Goal: Task Accomplishment & Management: Manage account settings

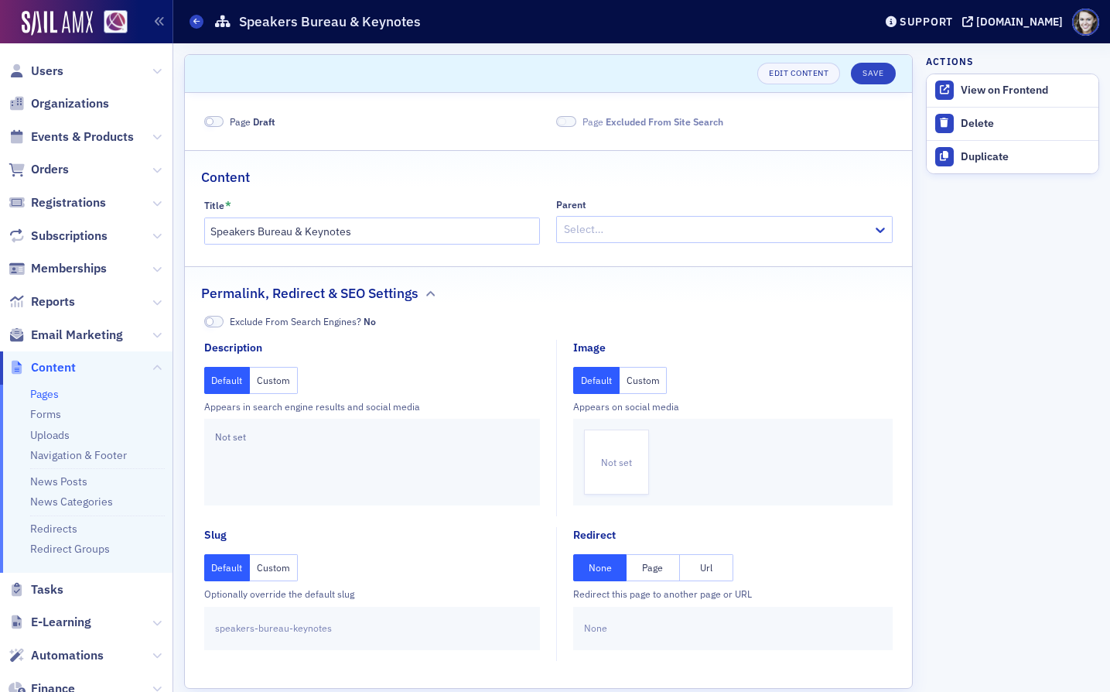
click at [219, 123] on span at bounding box center [214, 122] width 20 height 12
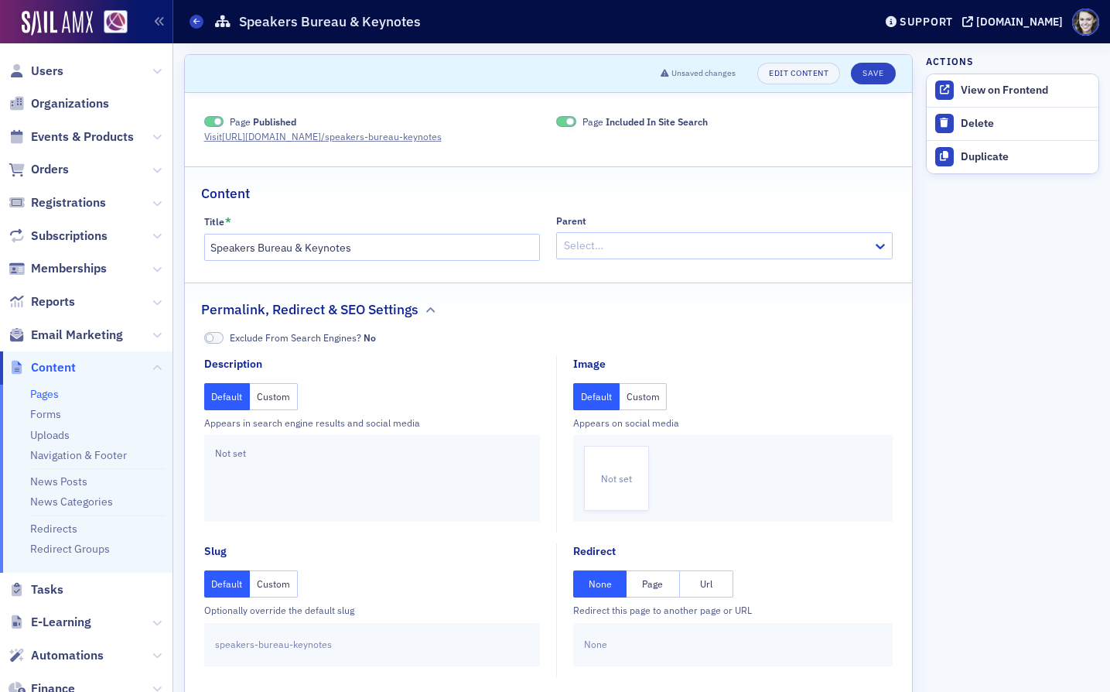
click at [207, 119] on span at bounding box center [214, 122] width 20 height 12
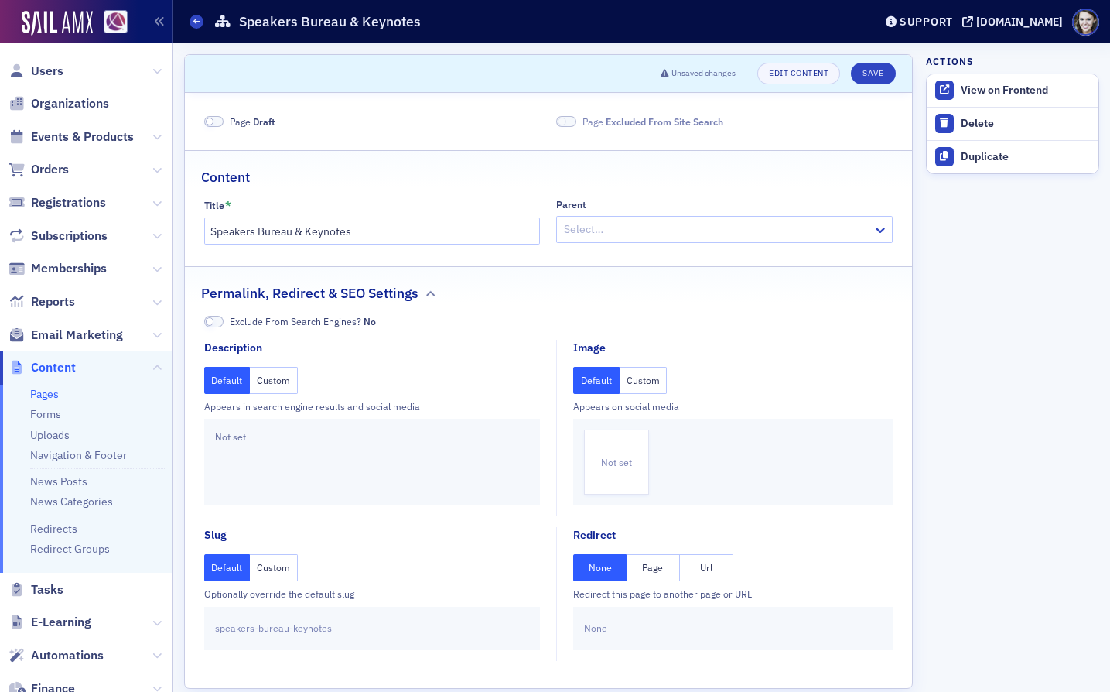
click at [566, 121] on span at bounding box center [566, 122] width 20 height 12
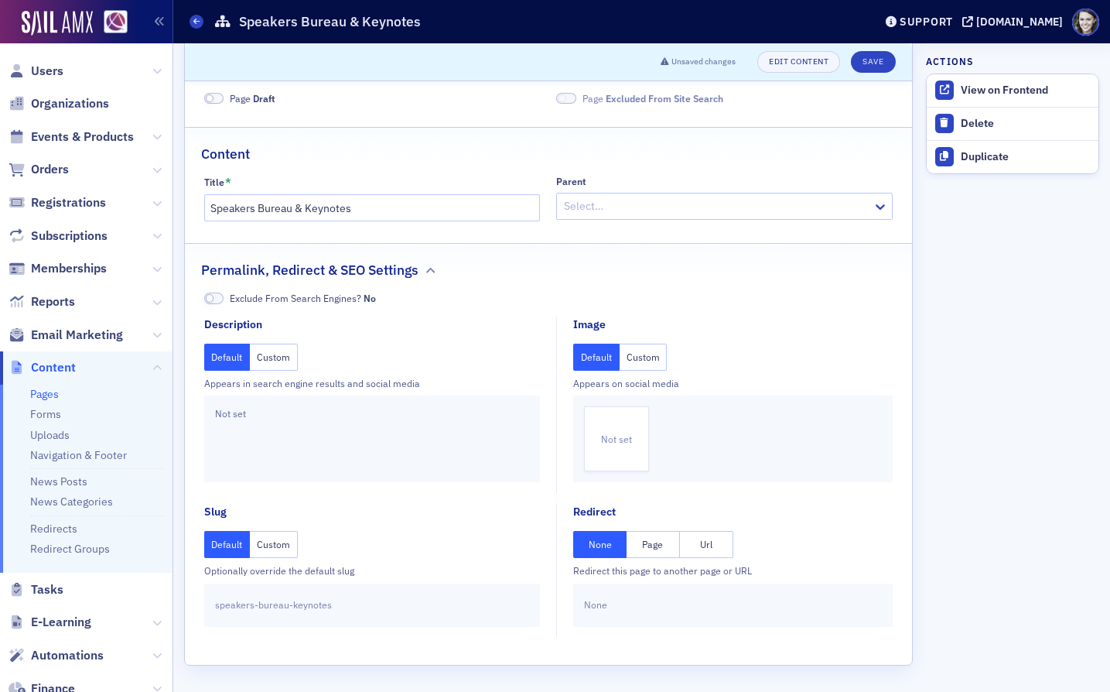
click at [217, 300] on span at bounding box center [214, 298] width 20 height 12
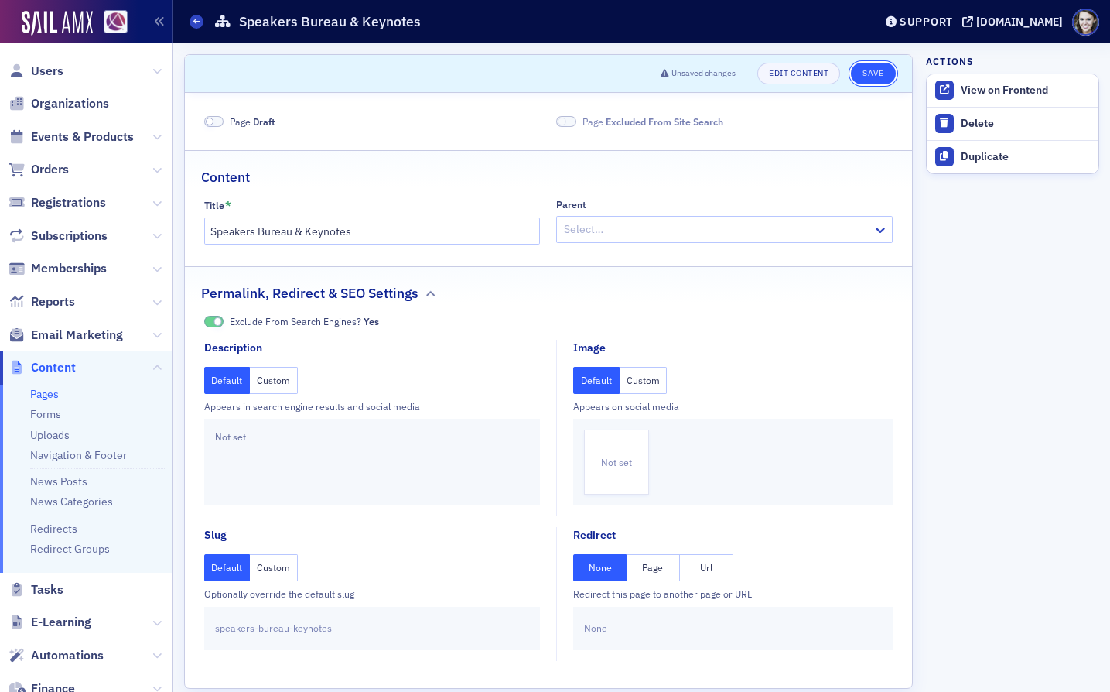
click at [874, 67] on button "Save" at bounding box center [873, 74] width 44 height 22
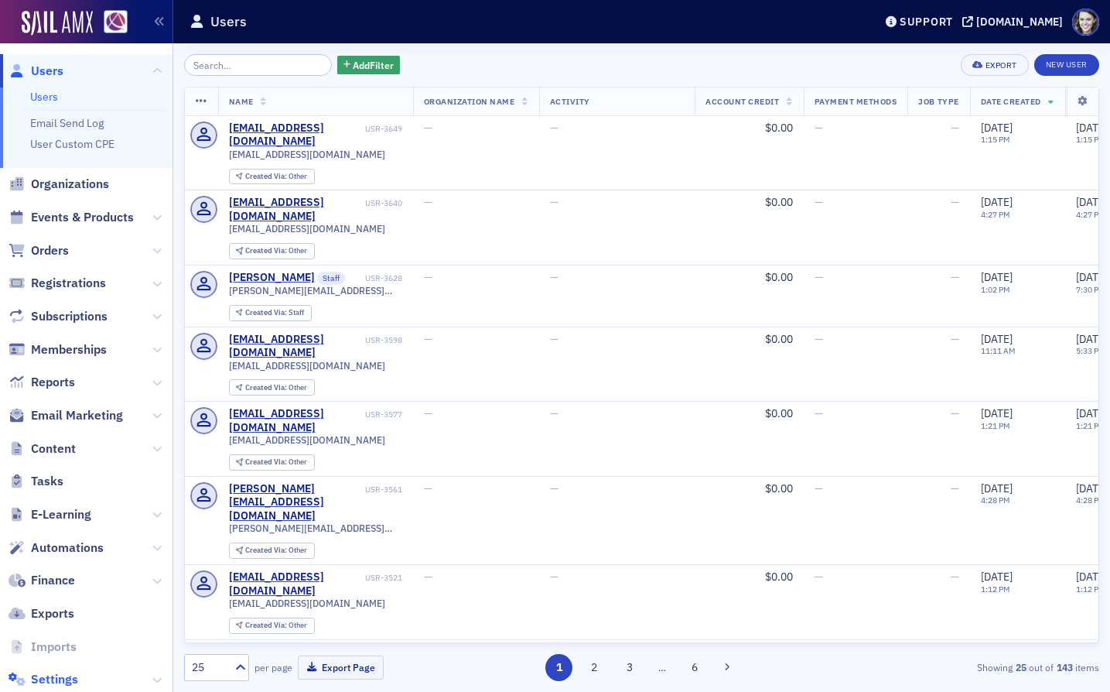
click at [65, 671] on span "Settings" at bounding box center [54, 679] width 47 height 17
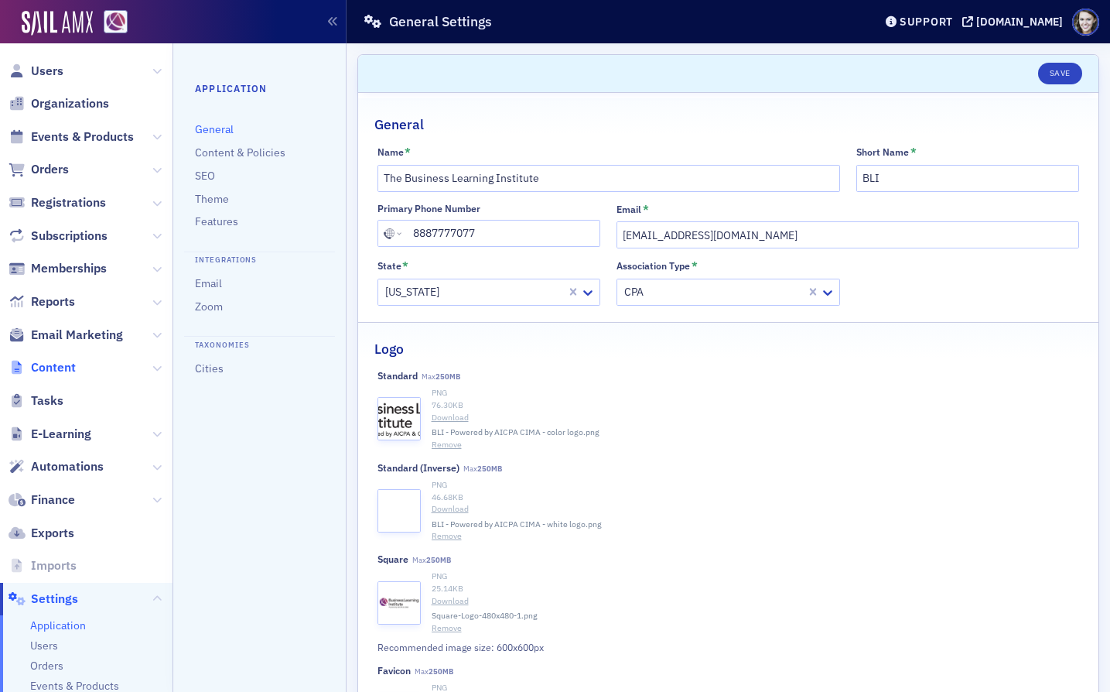
click at [61, 370] on span "Content" at bounding box center [53, 367] width 45 height 17
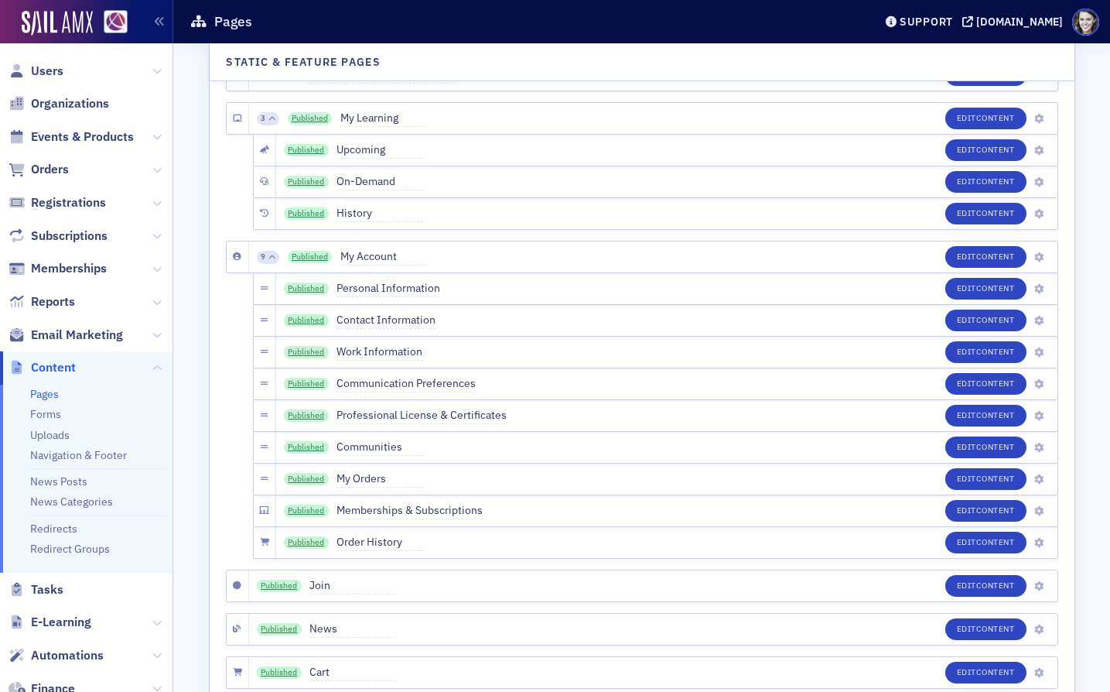
scroll to position [5398, 0]
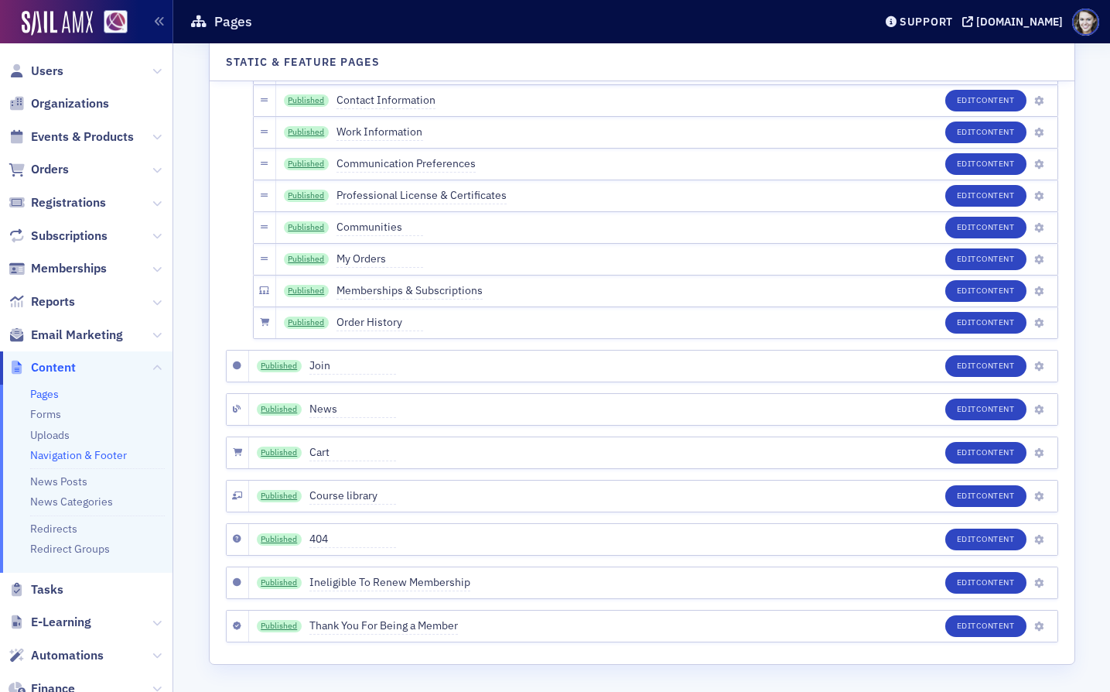
click at [82, 455] on link "Navigation & Footer" at bounding box center [78, 455] width 97 height 14
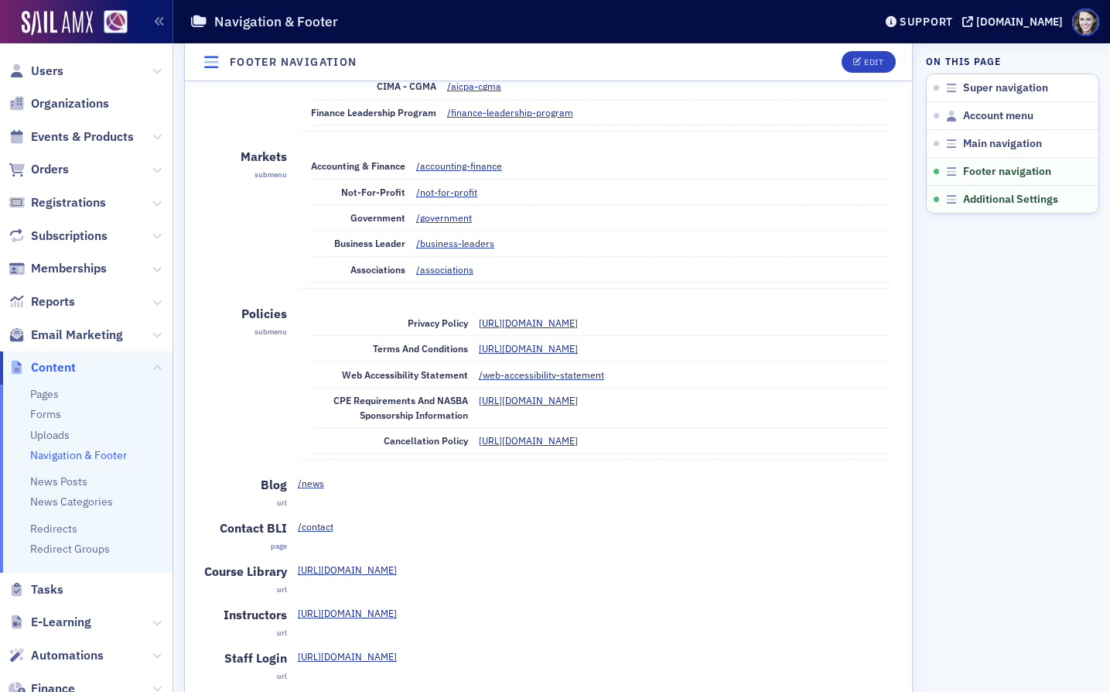
scroll to position [3206, 0]
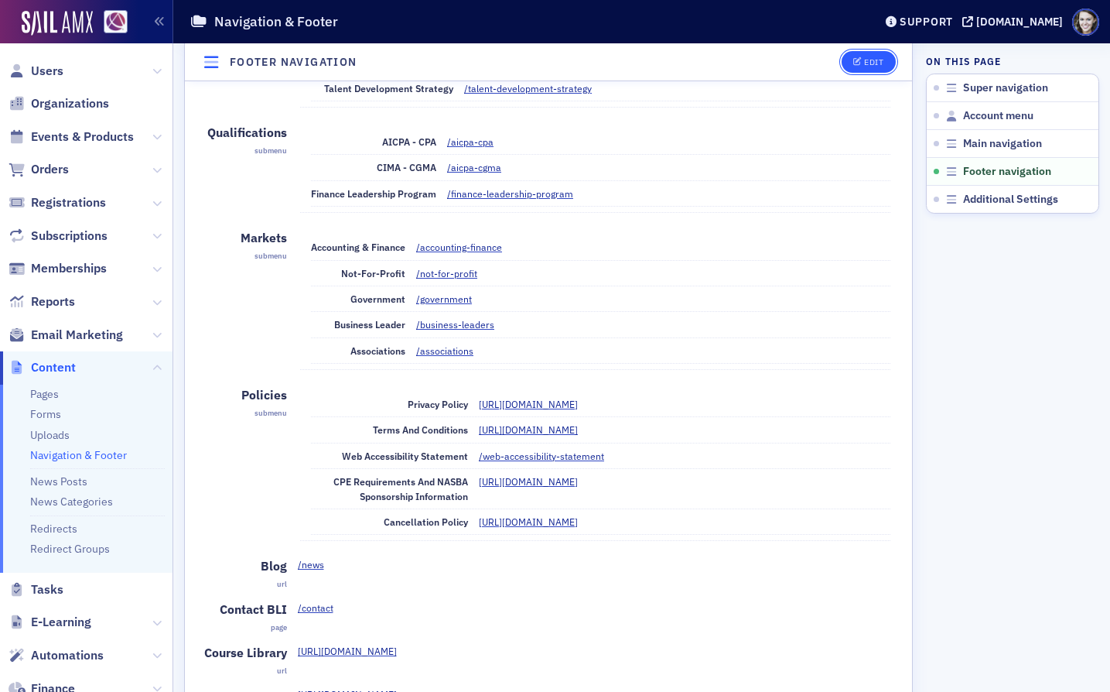
click at [870, 67] on button "Edit" at bounding box center [868, 62] width 53 height 22
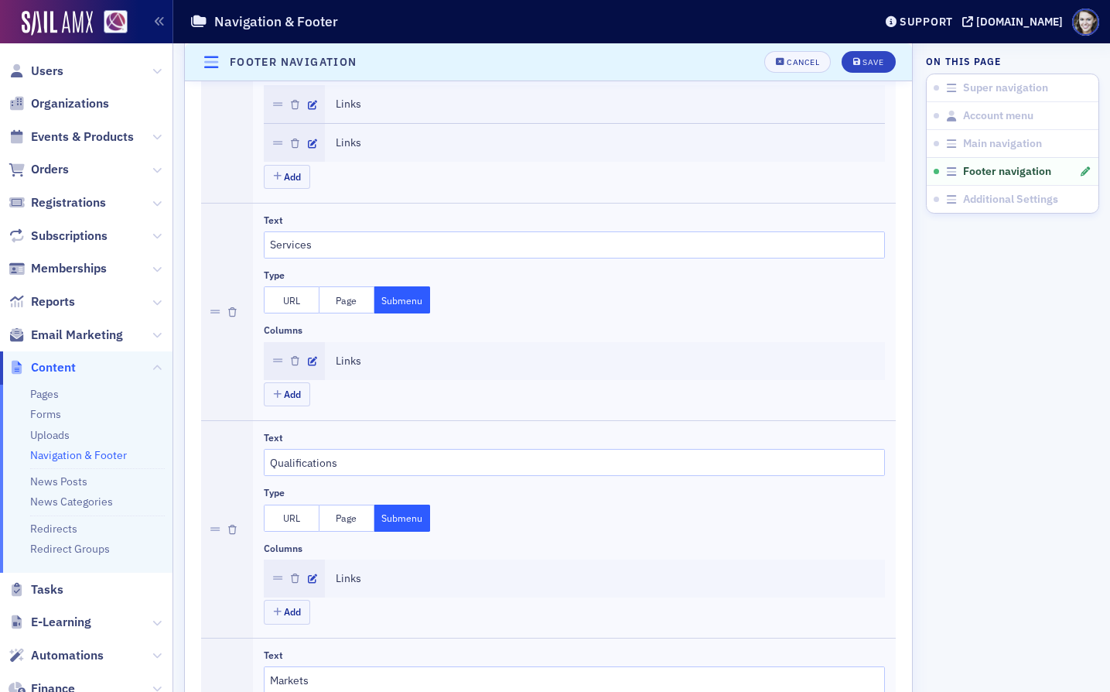
scroll to position [2423, 0]
click at [361, 359] on span "Links" at bounding box center [605, 358] width 538 height 16
click at [311, 356] on icon "button" at bounding box center [312, 358] width 9 height 9
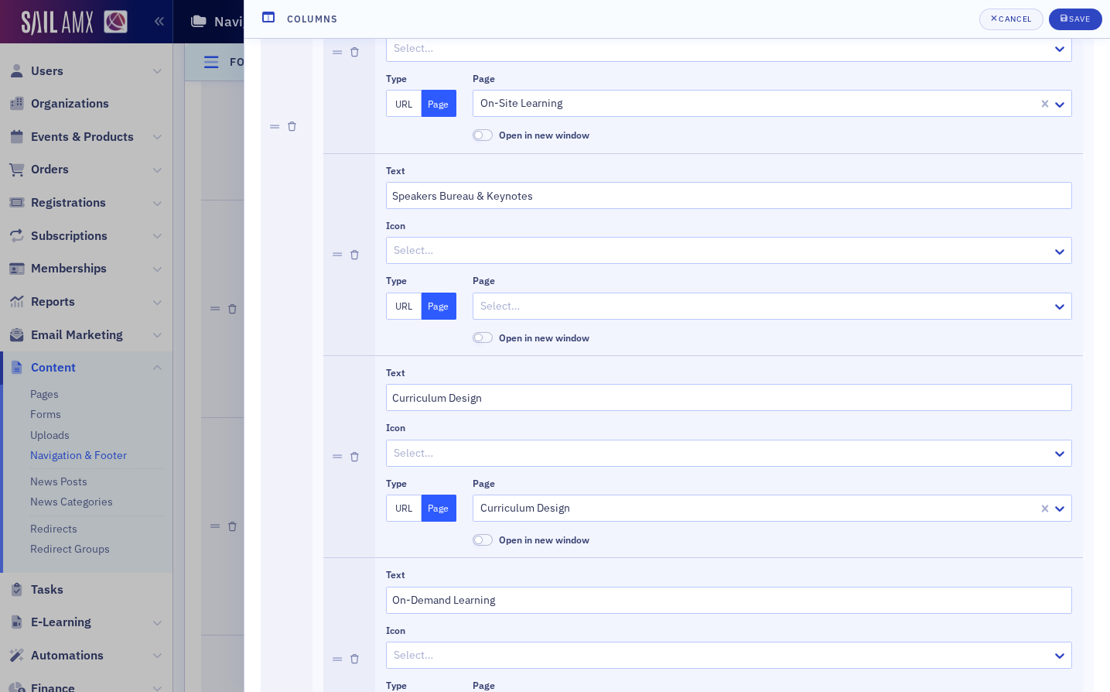
scroll to position [1227, 0]
click at [354, 251] on icon "button" at bounding box center [354, 253] width 9 height 9
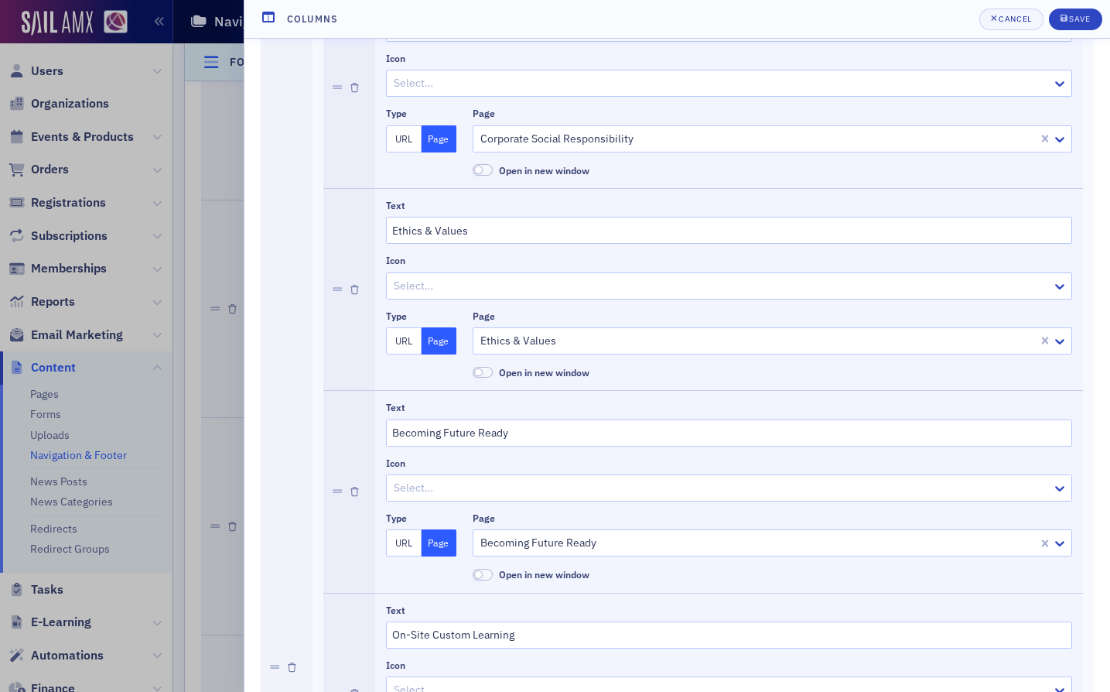
scroll to position [0, 0]
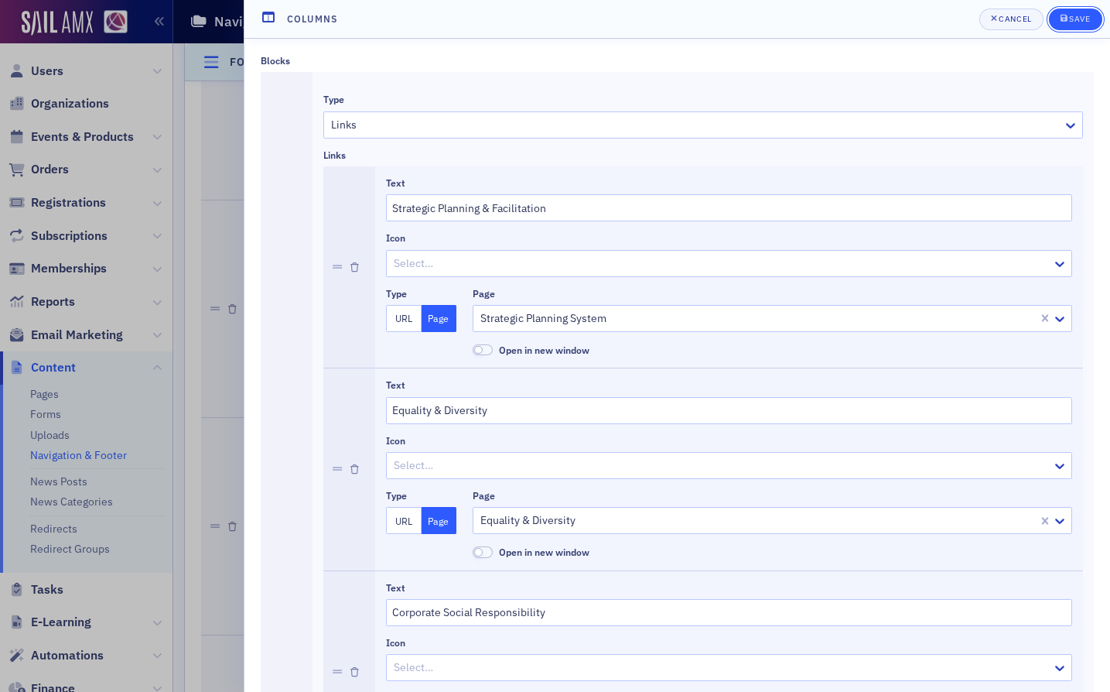
click at [1078, 17] on div "Save" at bounding box center [1079, 19] width 21 height 9
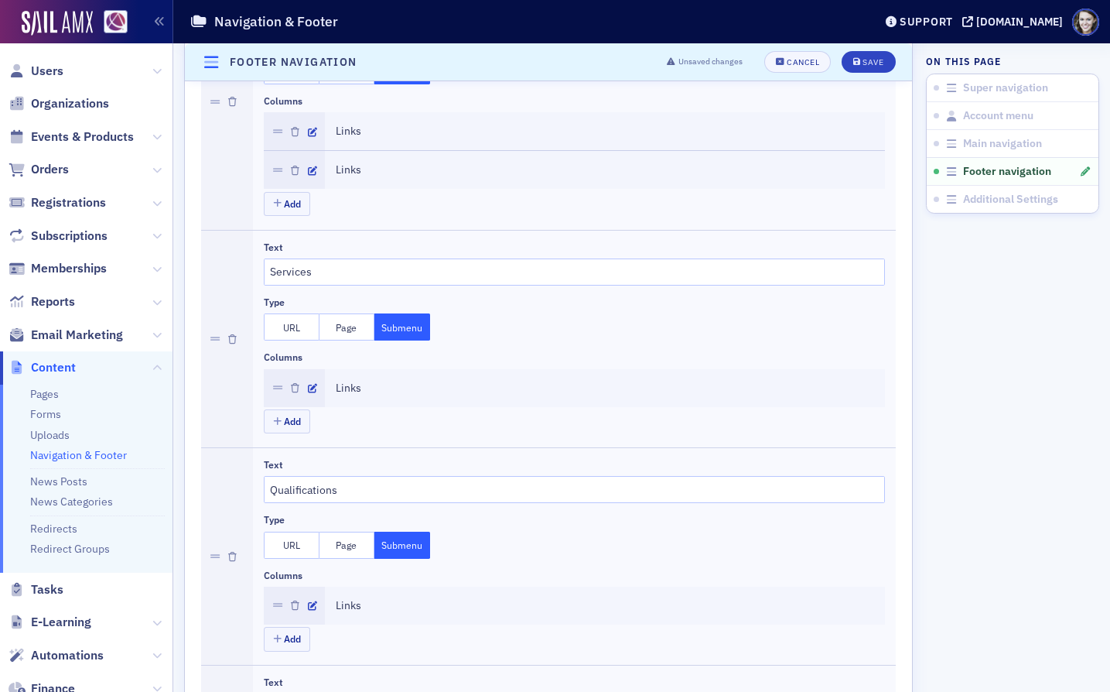
scroll to position [2396, 0]
click at [426, 397] on div "Links" at bounding box center [605, 385] width 560 height 38
click at [308, 383] on icon "button" at bounding box center [312, 385] width 9 height 9
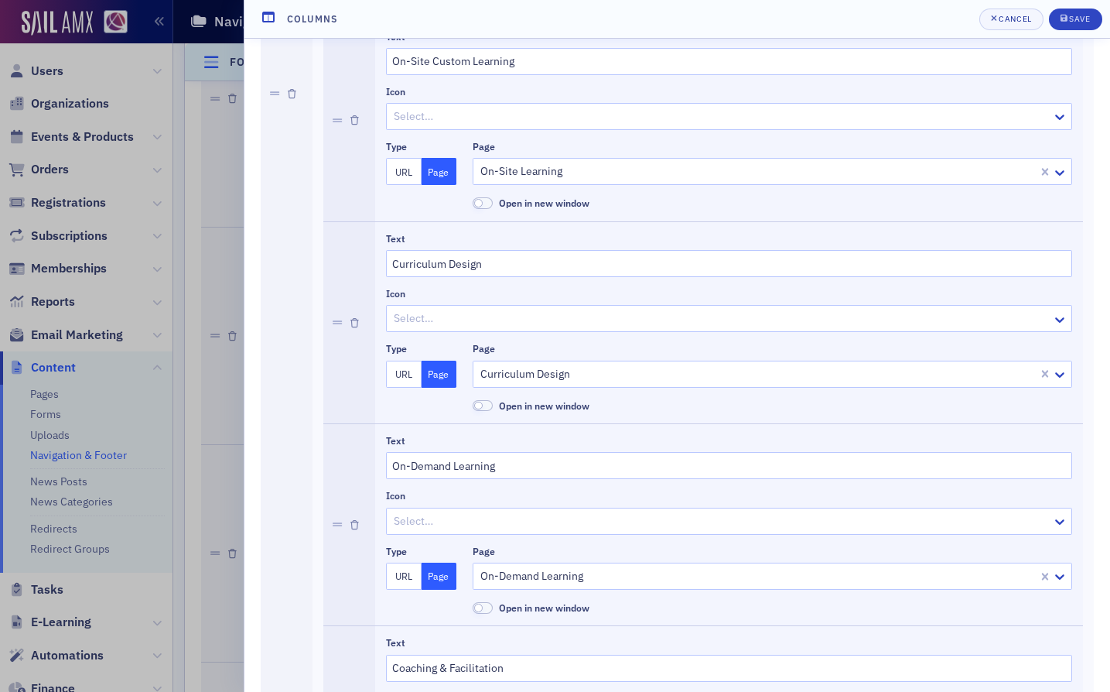
scroll to position [1187, 0]
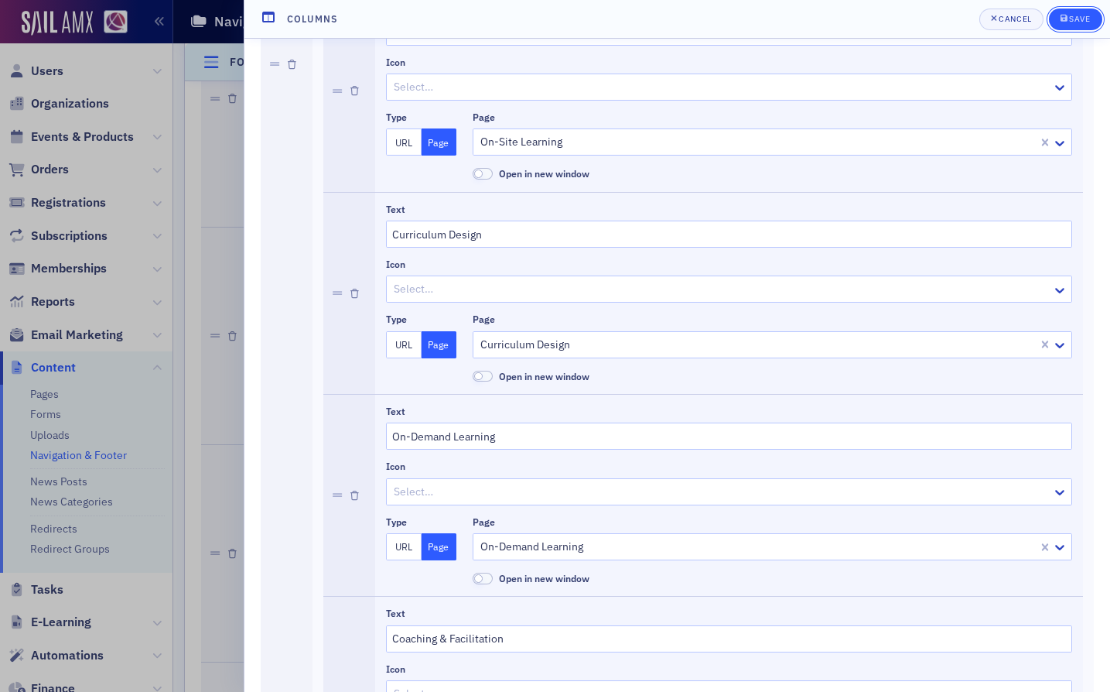
click at [1083, 19] on div "Save" at bounding box center [1079, 19] width 21 height 9
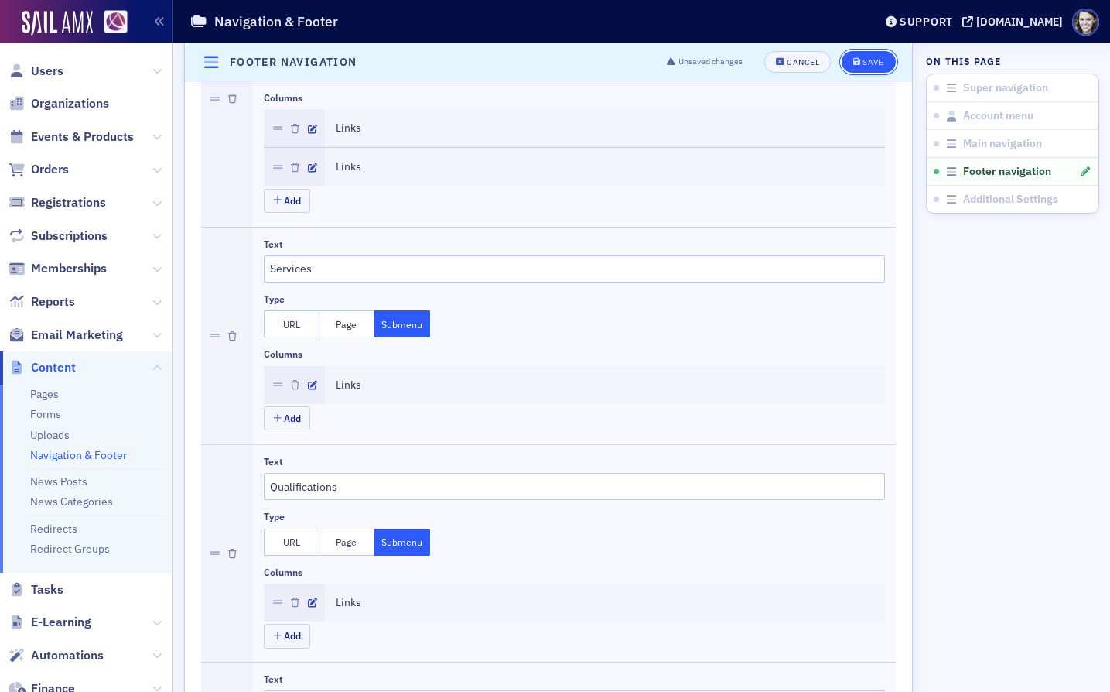
click at [876, 68] on button "Save" at bounding box center [868, 62] width 53 height 22
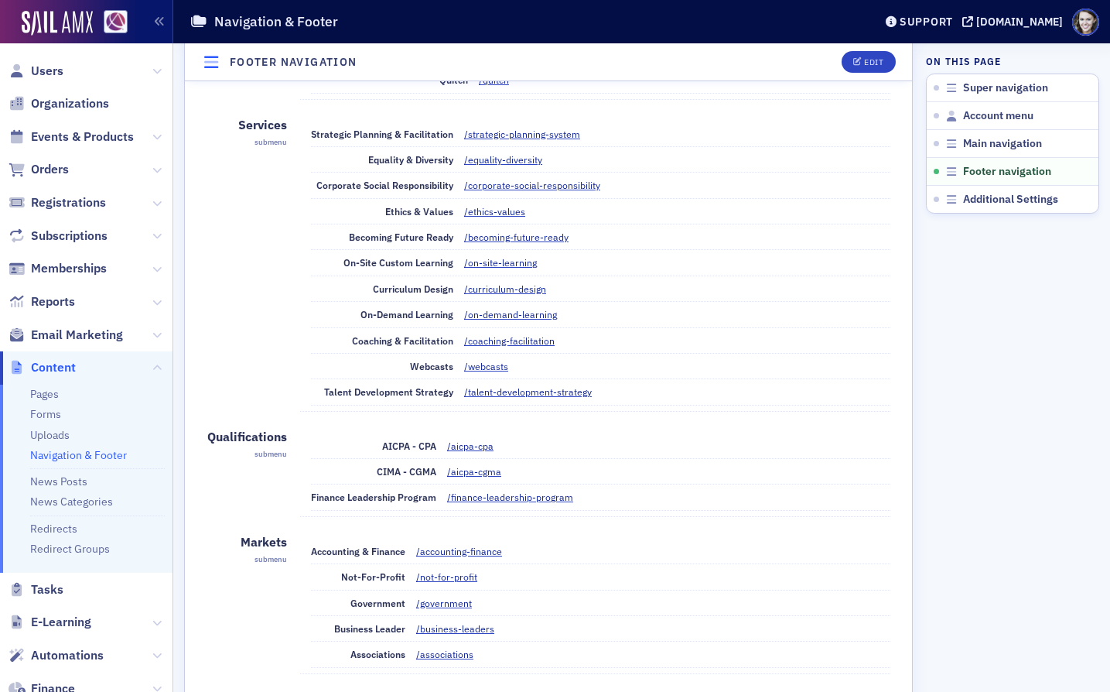
scroll to position [2887, 0]
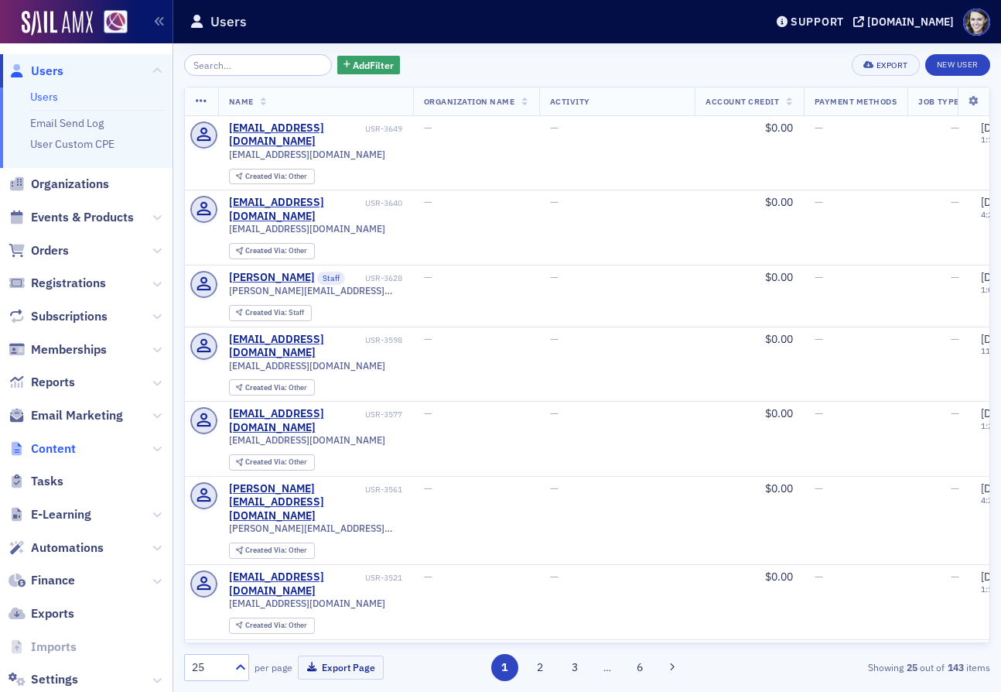
click at [67, 445] on span "Content" at bounding box center [53, 448] width 45 height 17
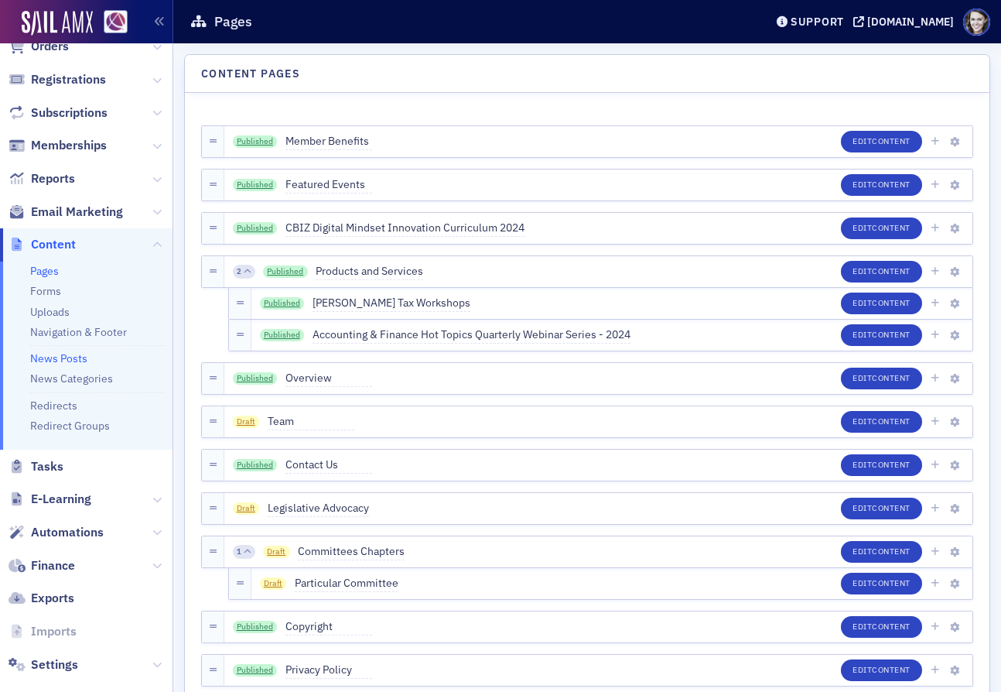
scroll to position [144, 0]
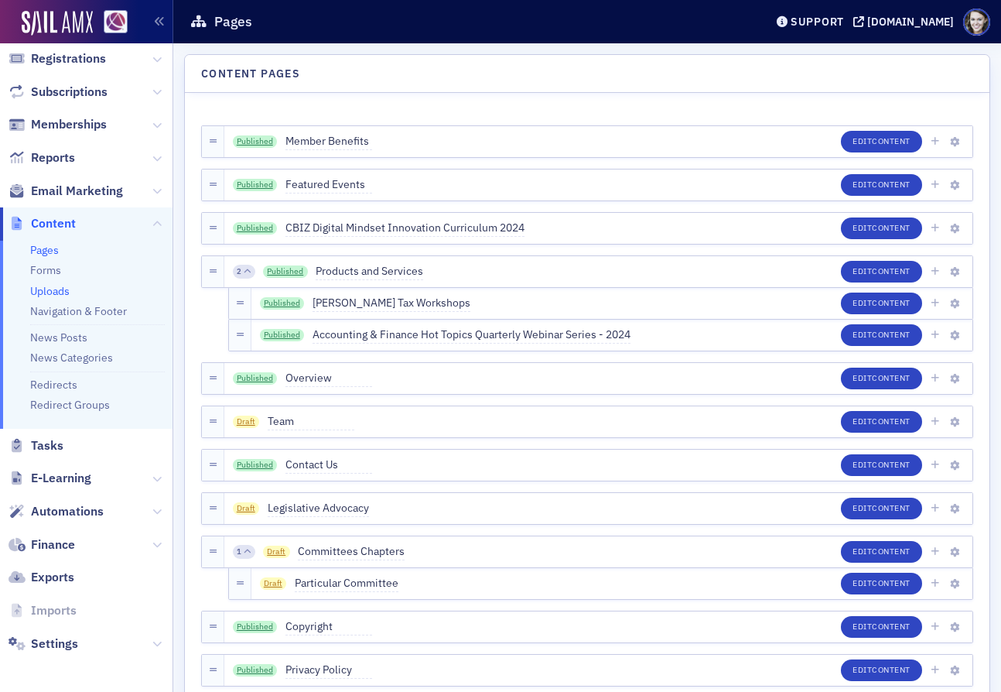
click at [44, 292] on link "Uploads" at bounding box center [49, 291] width 39 height 14
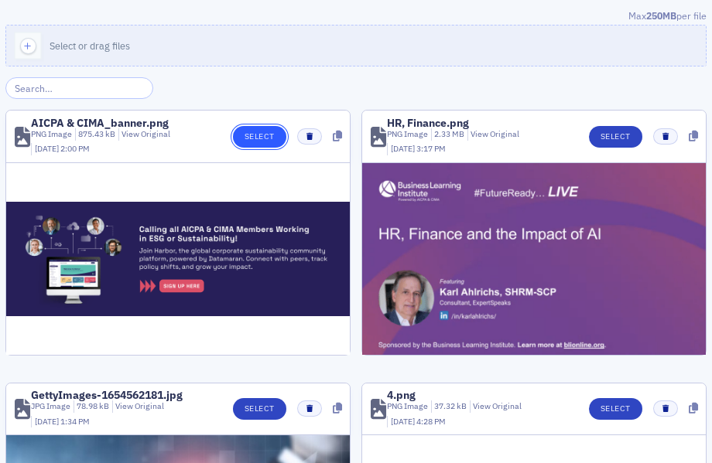
click at [251, 134] on button "Select" at bounding box center [259, 137] width 53 height 22
